Goal: Task Accomplishment & Management: Manage account settings

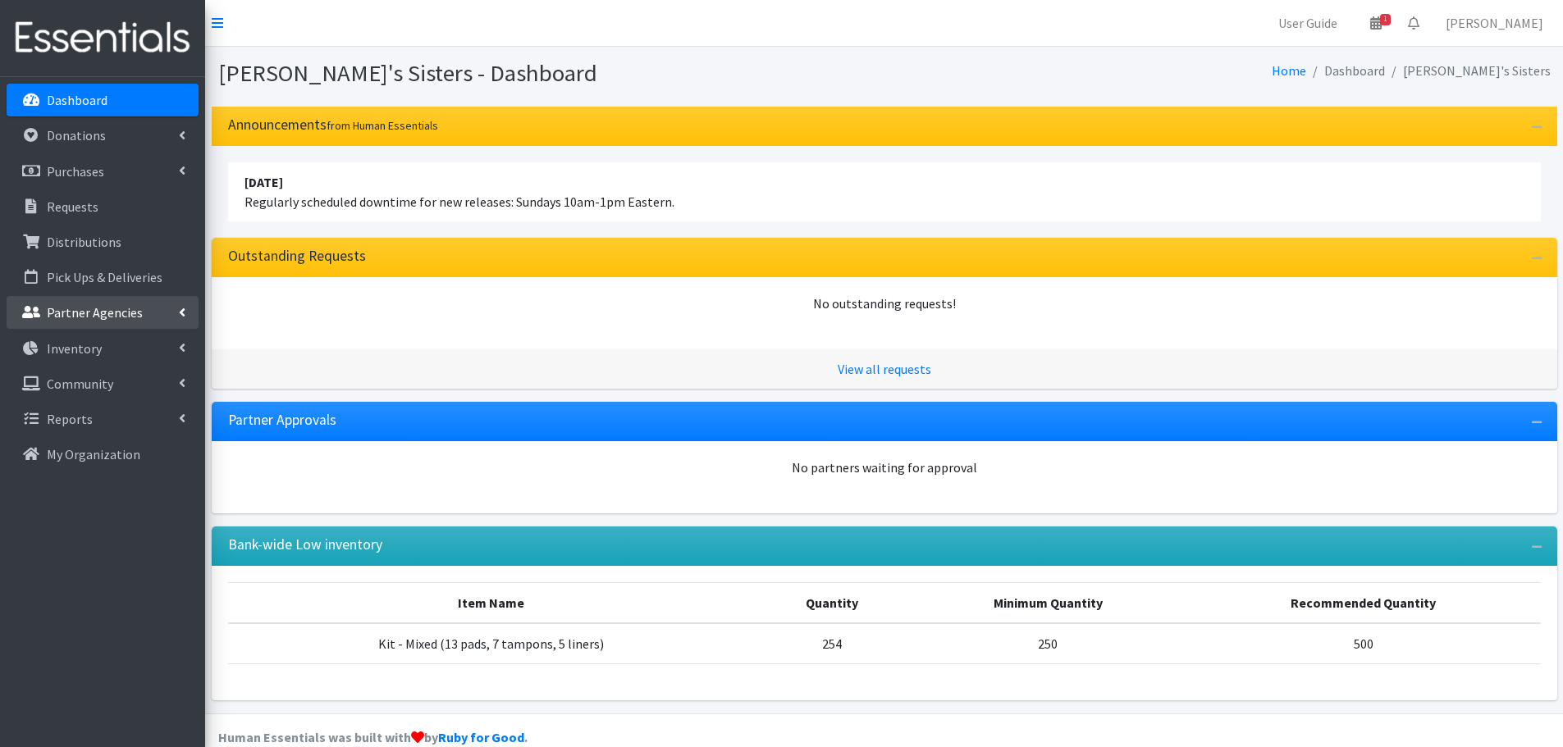
click at [176, 312] on link "Partner Agencies" at bounding box center [103, 312] width 192 height 33
click at [99, 350] on link "All Partners" at bounding box center [103, 348] width 192 height 33
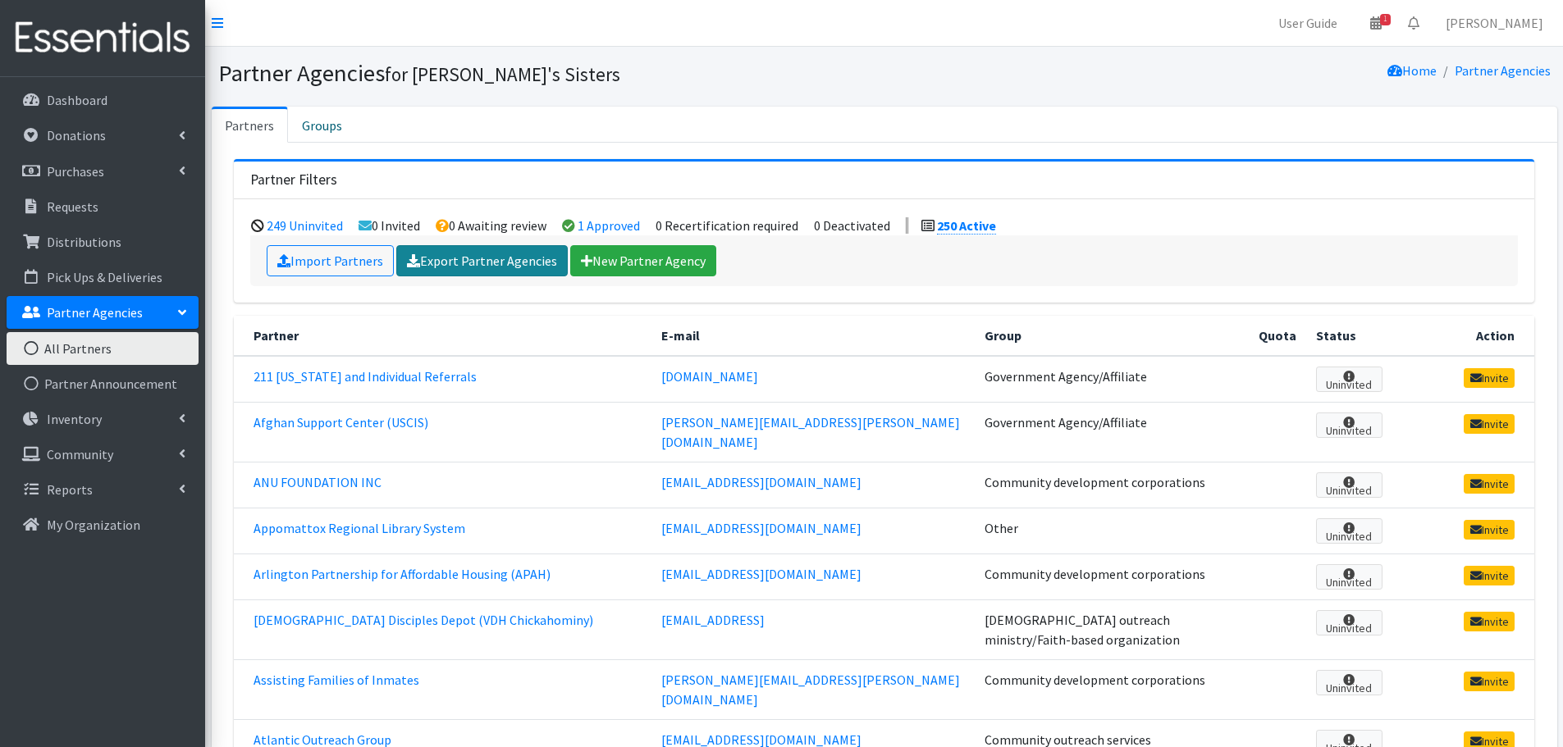
click at [459, 274] on link "Export Partner Agencies" at bounding box center [481, 260] width 171 height 31
click at [453, 295] on div "249 Uninvited 0 Invited 0 Awaiting review 1 Approved 0 Recertification required…" at bounding box center [884, 250] width 1300 height 103
click at [121, 354] on link "All Partners" at bounding box center [103, 348] width 192 height 33
click at [446, 267] on link "Export Partner Agencies" at bounding box center [481, 260] width 171 height 31
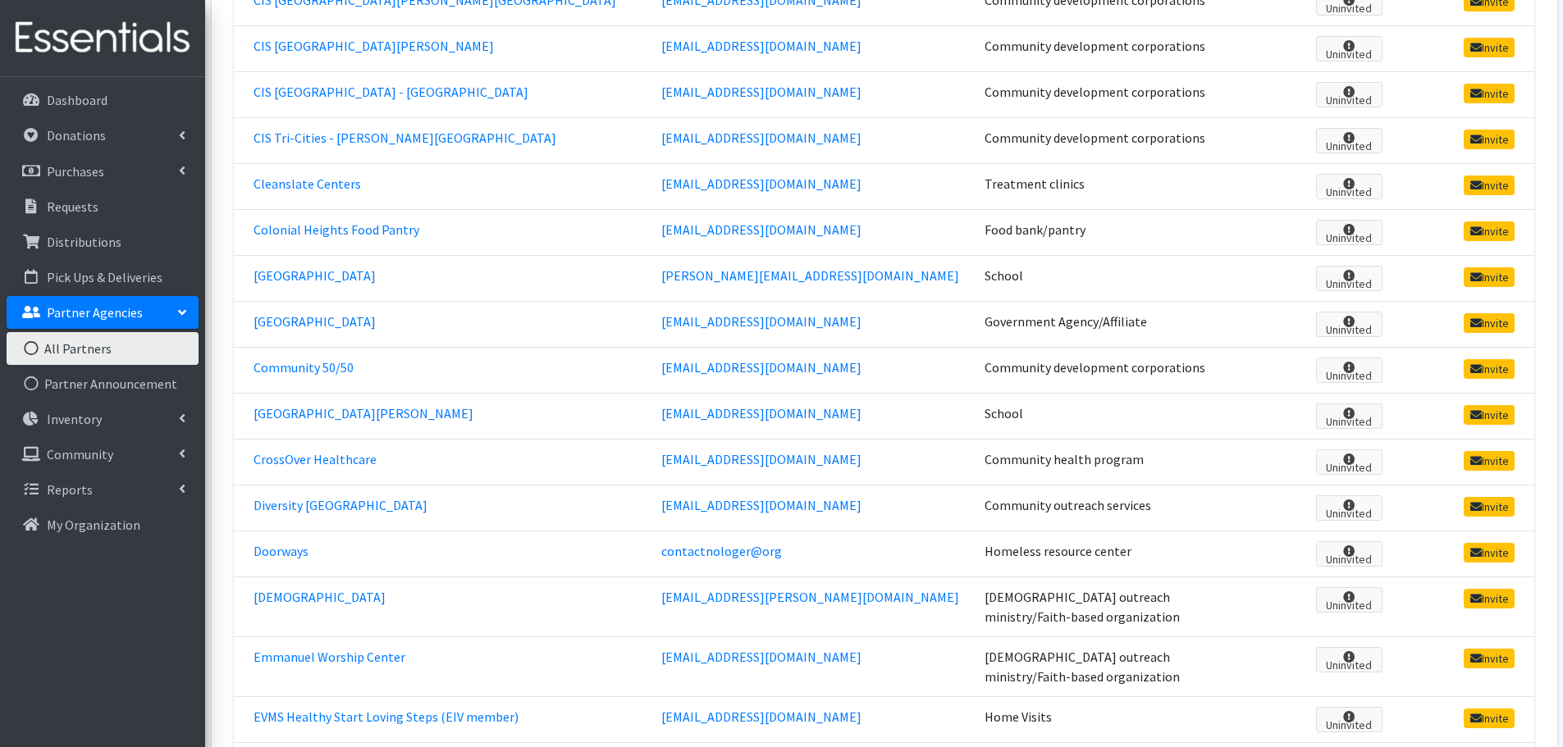
scroll to position [5169, 0]
